Goal: Navigation & Orientation: Go to known website

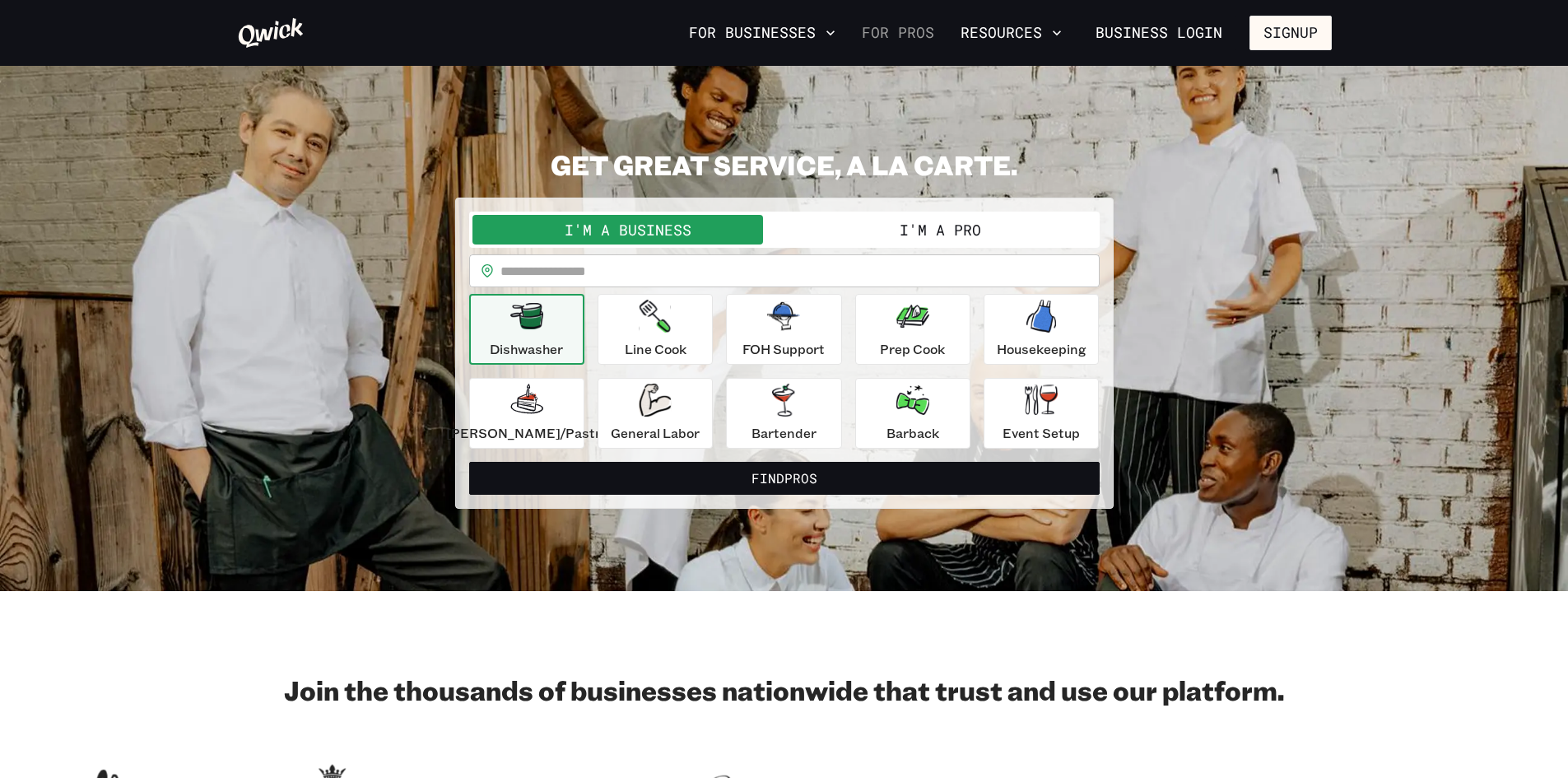
click at [900, 32] on link "For Pros" at bounding box center [899, 32] width 86 height 28
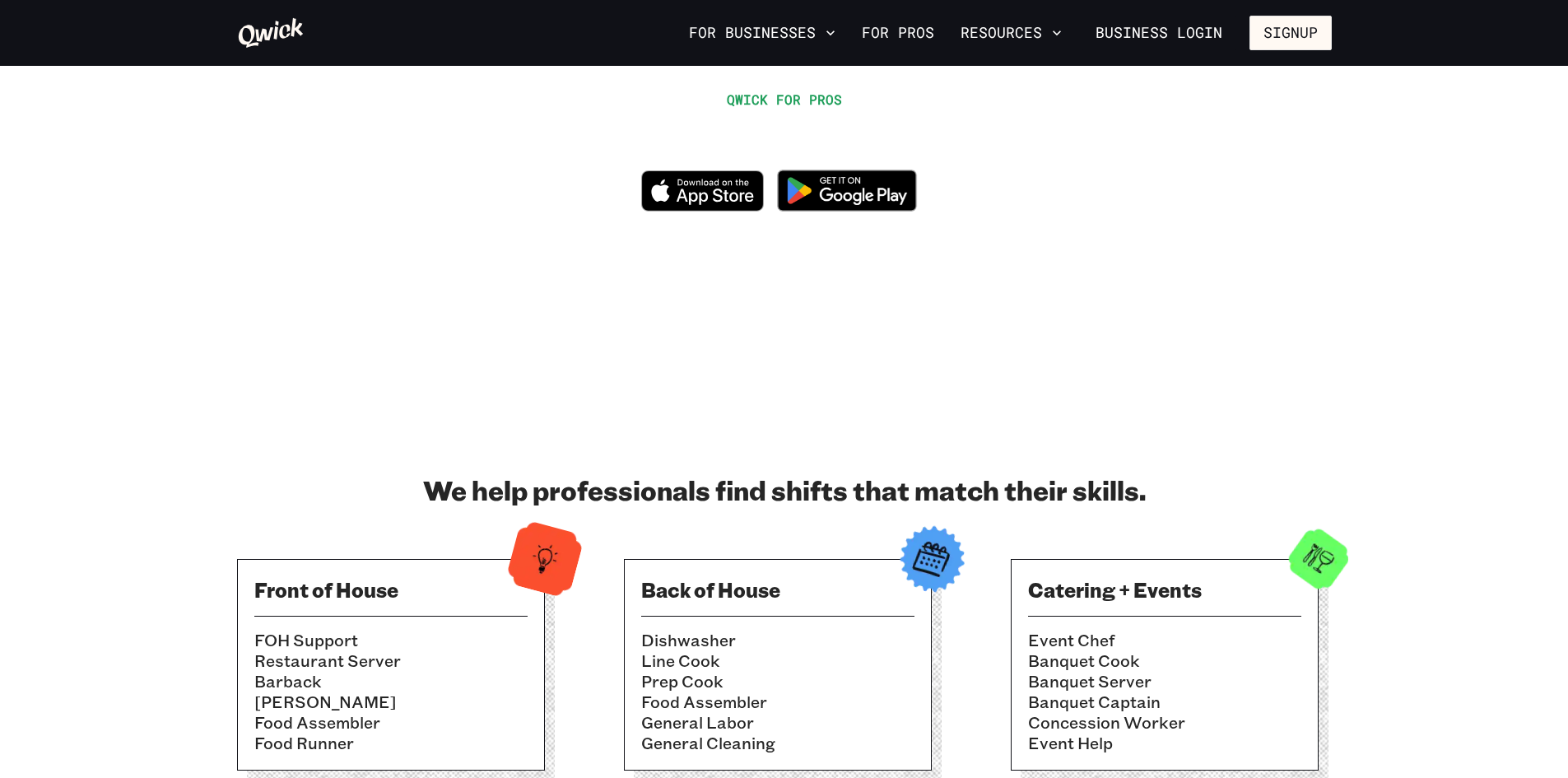
scroll to position [83, 0]
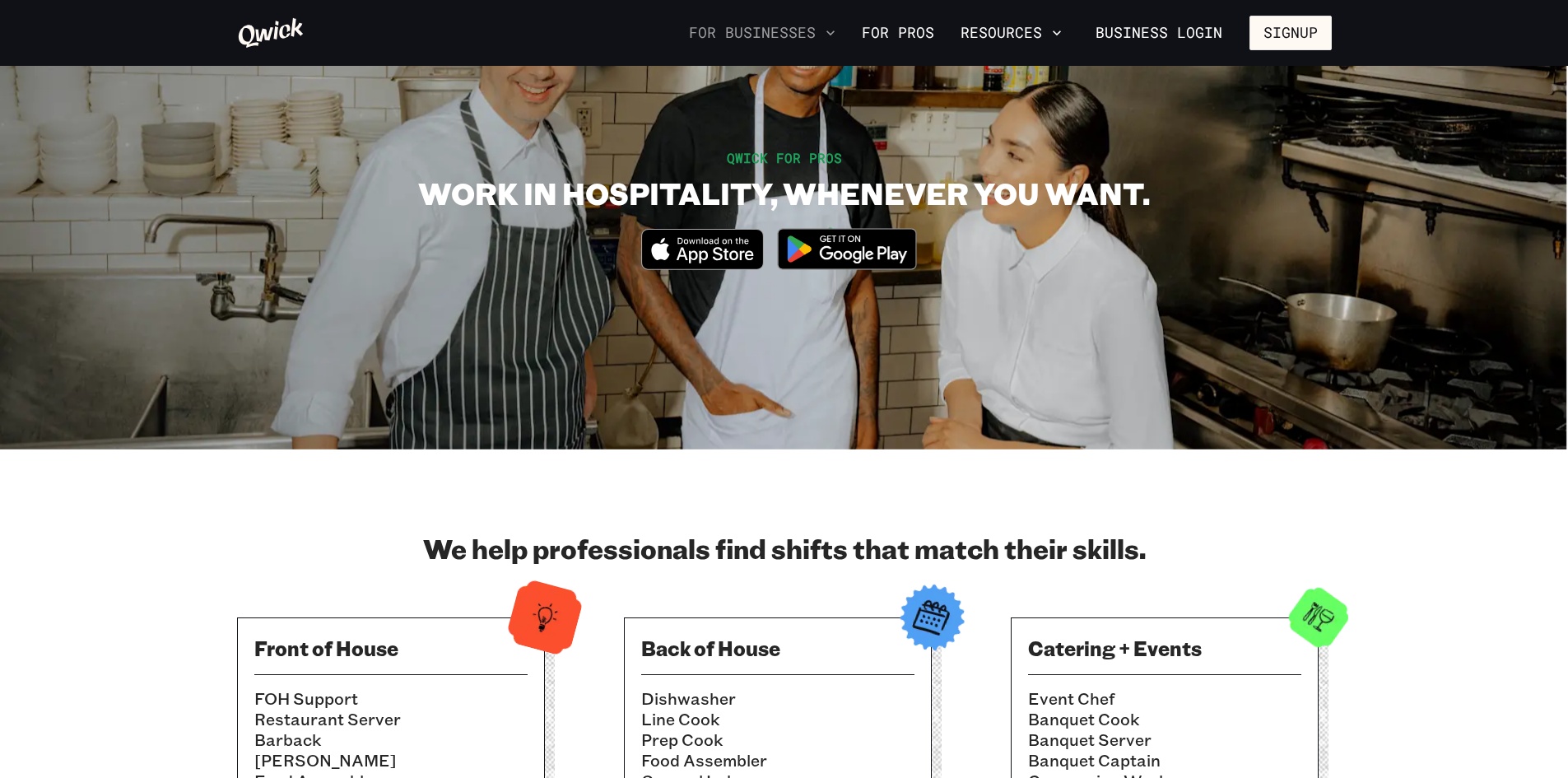
click at [839, 32] on icon "button" at bounding box center [830, 33] width 17 height 17
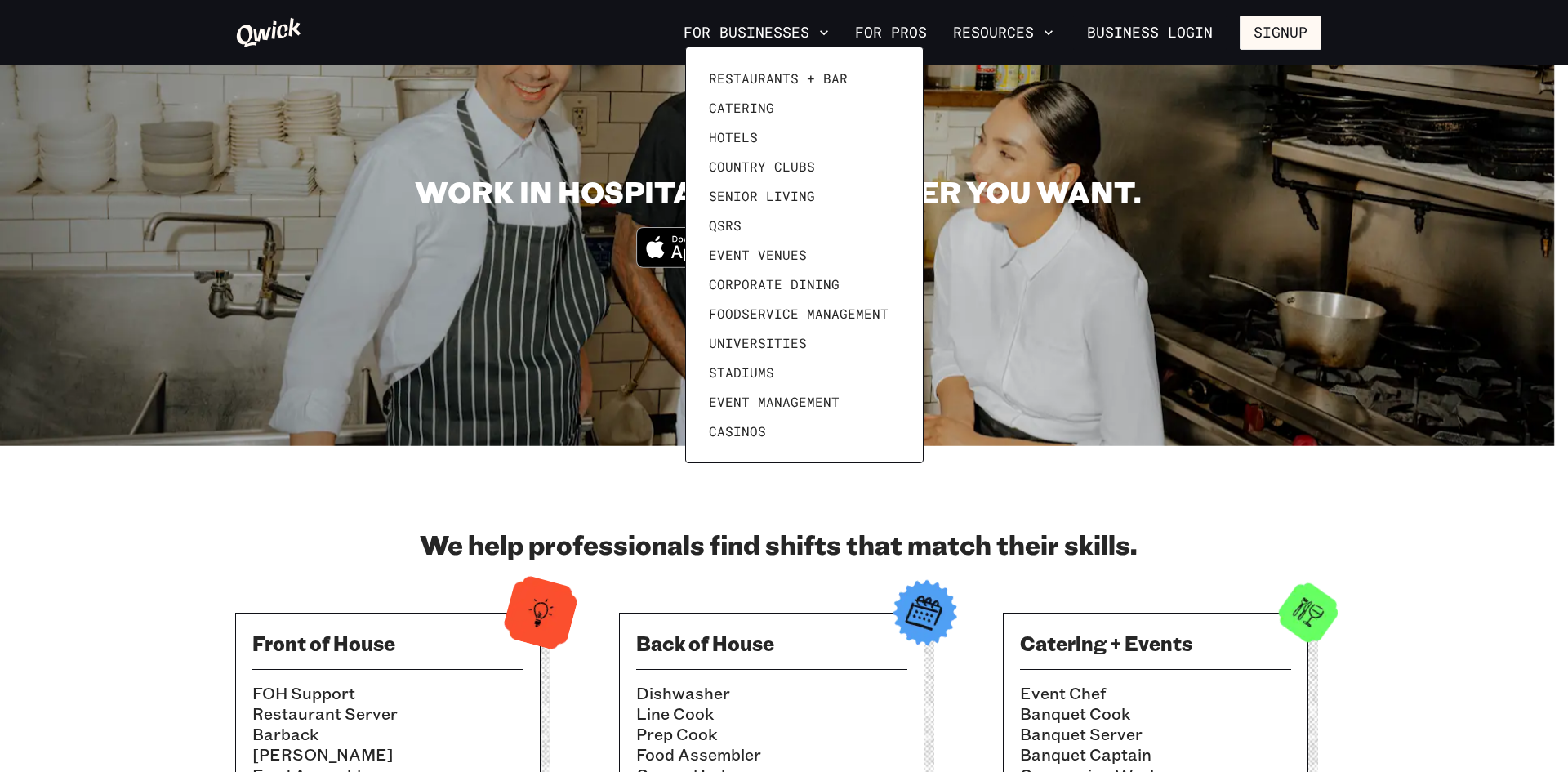
click at [831, 32] on div at bounding box center [784, 386] width 1568 height 772
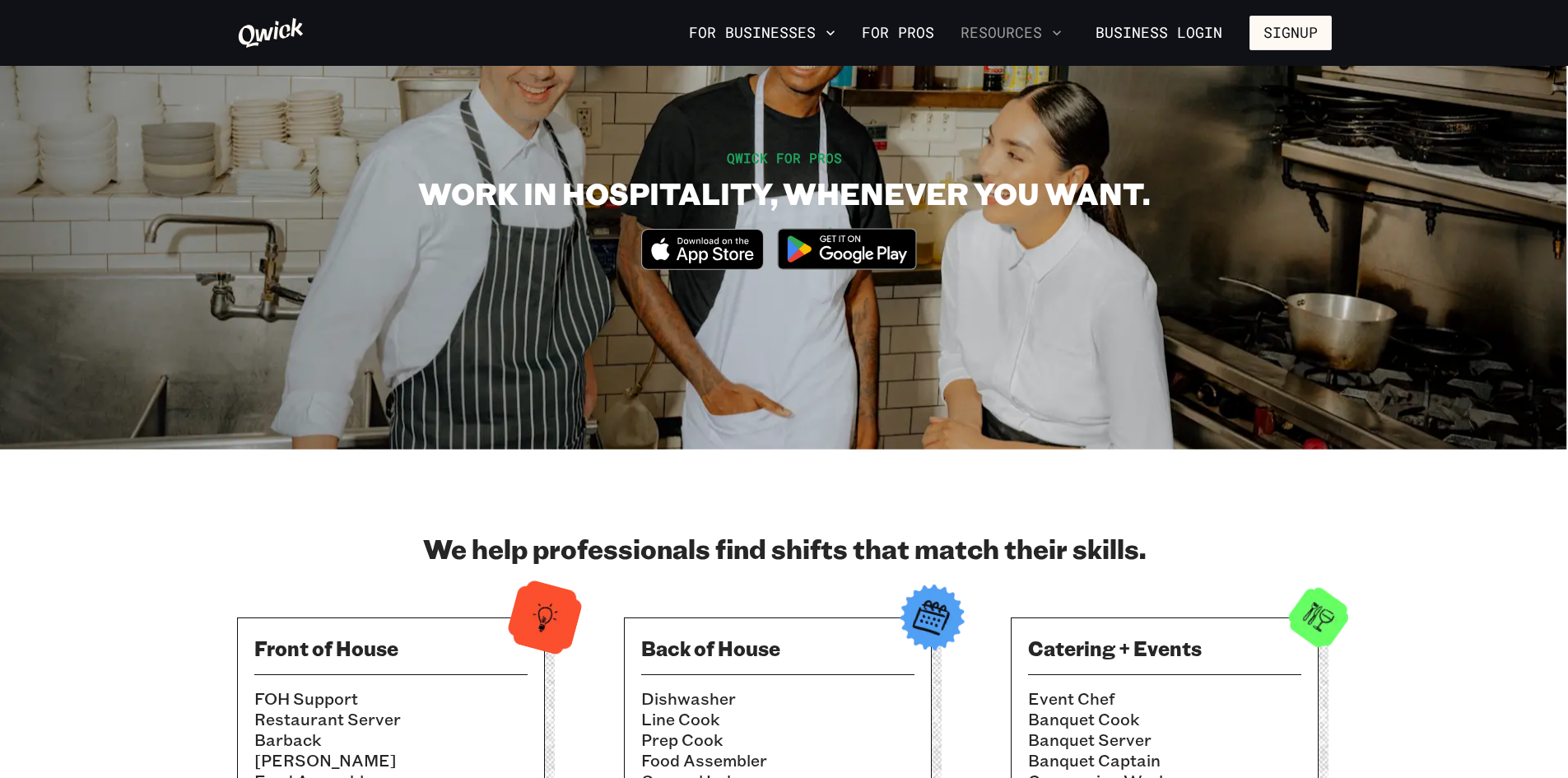
click at [1048, 30] on button "Resources" at bounding box center [1012, 32] width 115 height 28
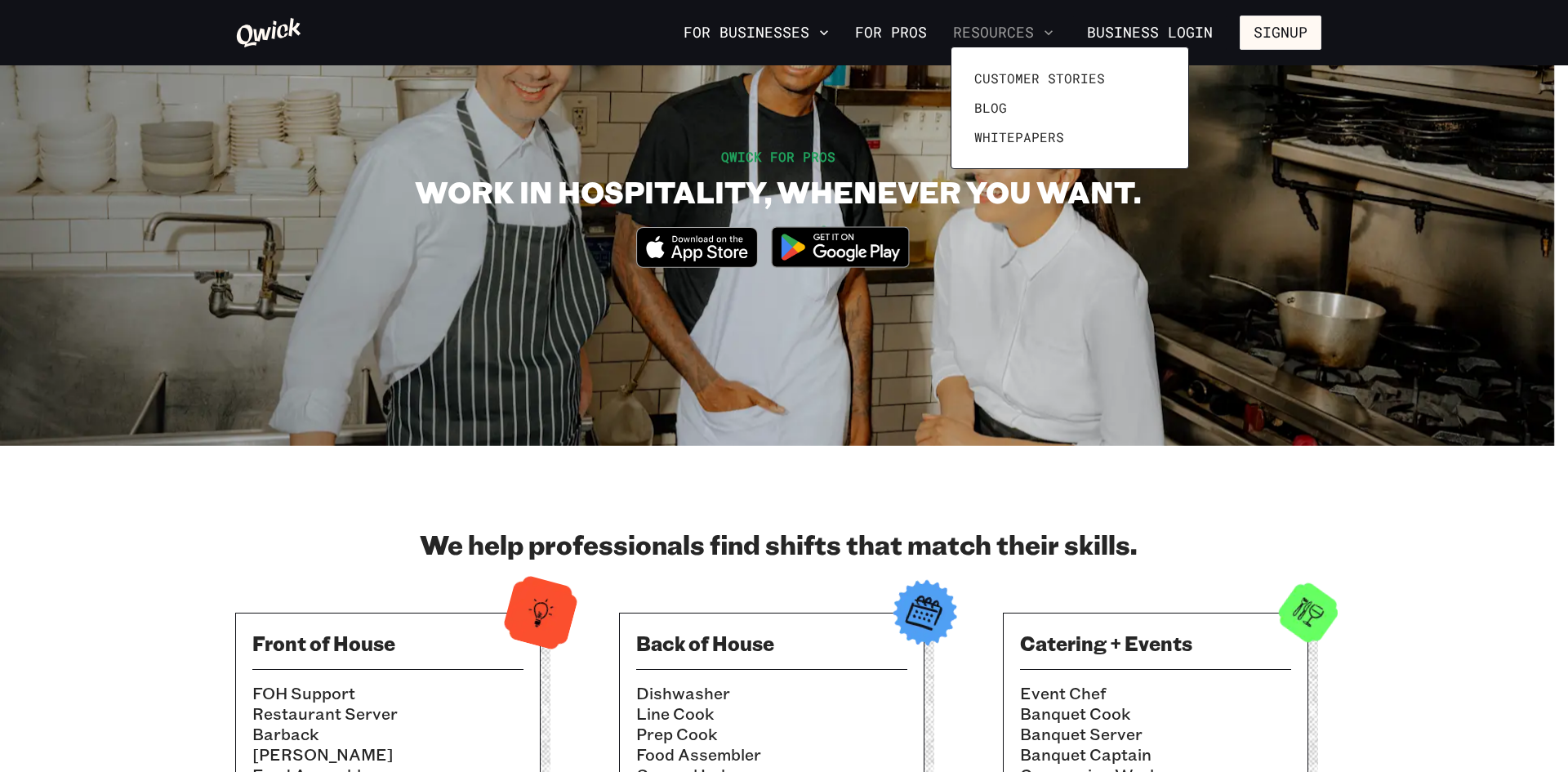
click at [1039, 29] on div at bounding box center [784, 386] width 1568 height 772
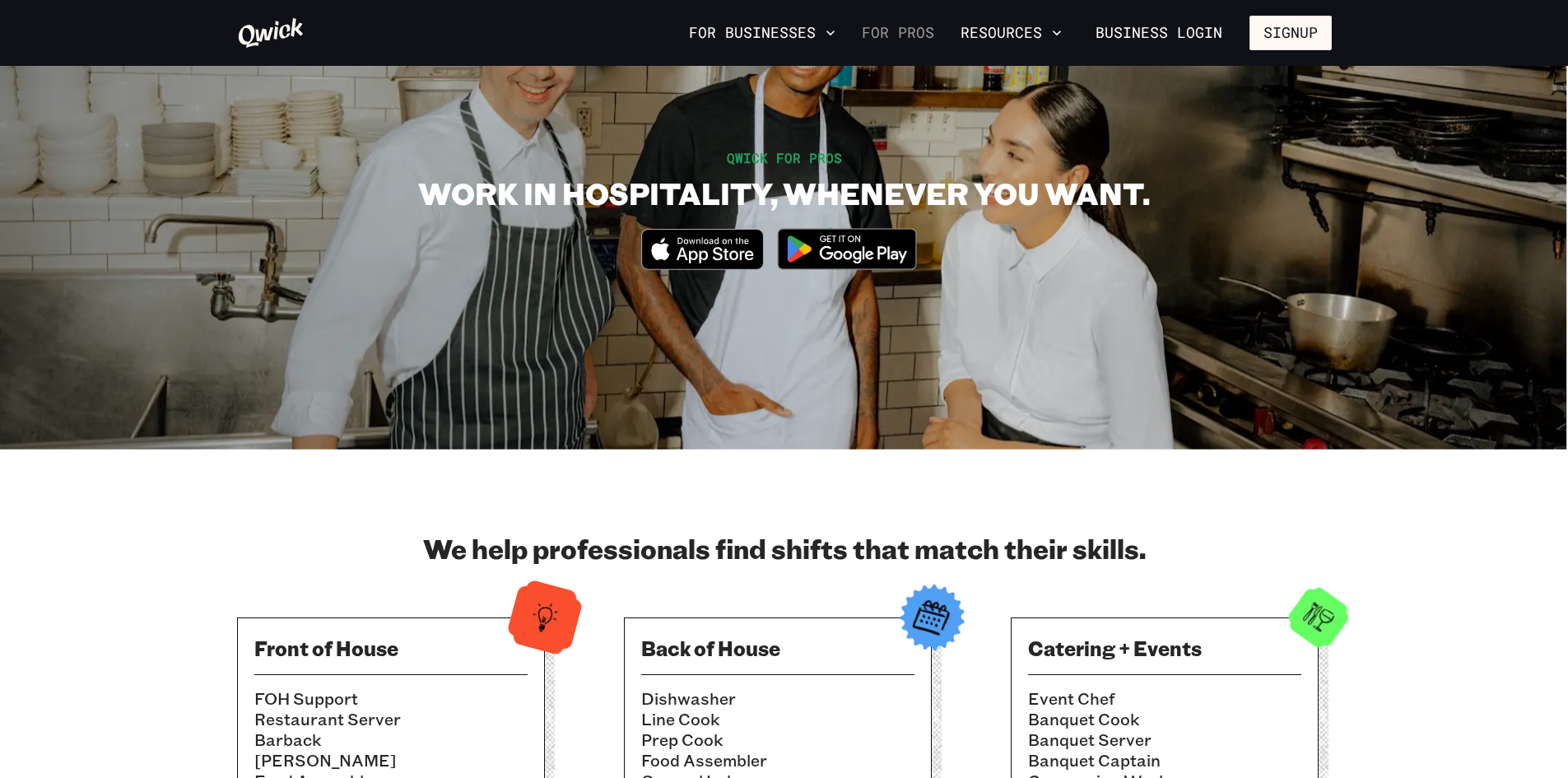
click at [919, 33] on link "For Pros" at bounding box center [899, 32] width 86 height 28
click at [1158, 33] on link "Business Login" at bounding box center [1159, 33] width 155 height 35
